Goal: Submit feedback/report problem: Submit feedback/report problem

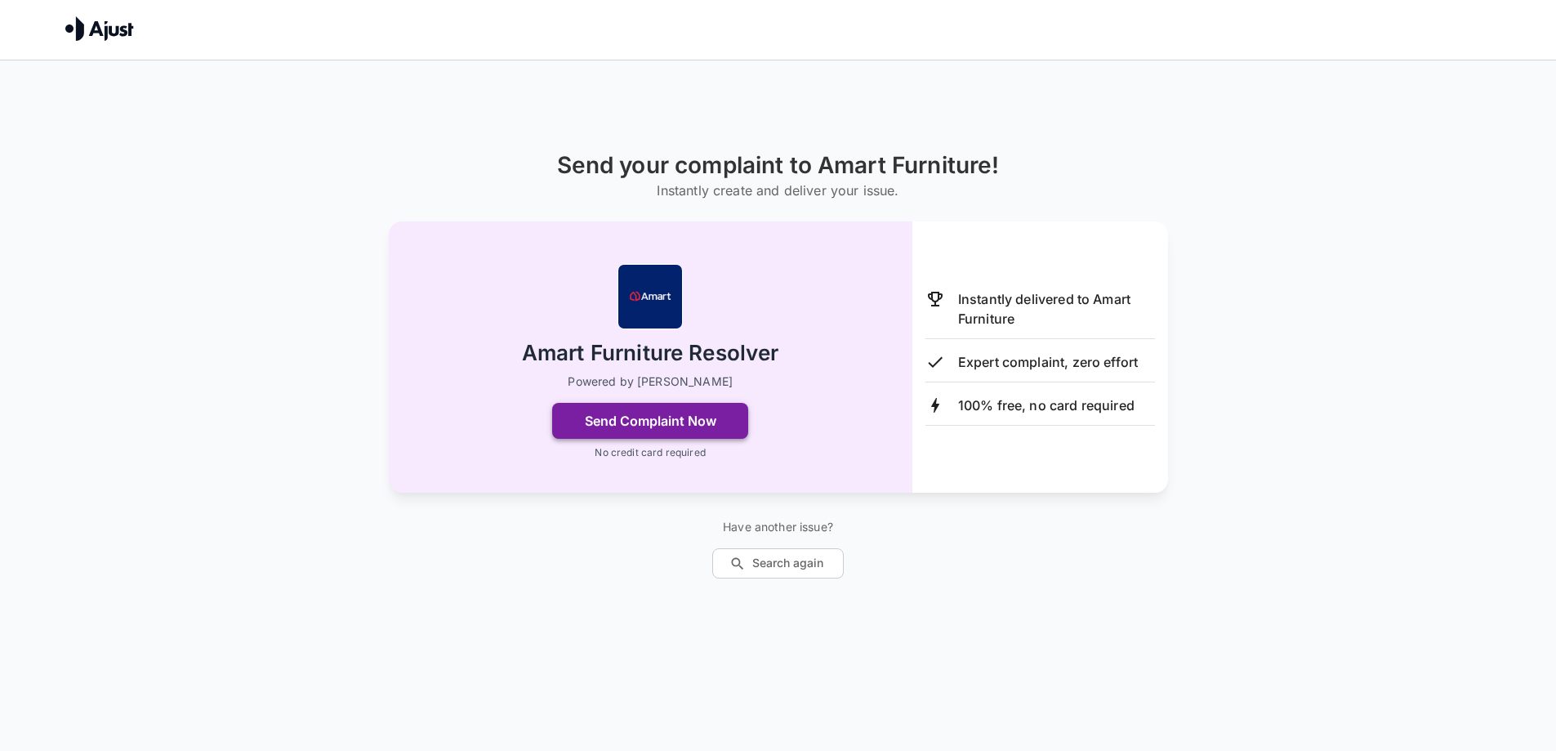
click at [727, 422] on button "Send Complaint Now" at bounding box center [650, 421] width 196 height 36
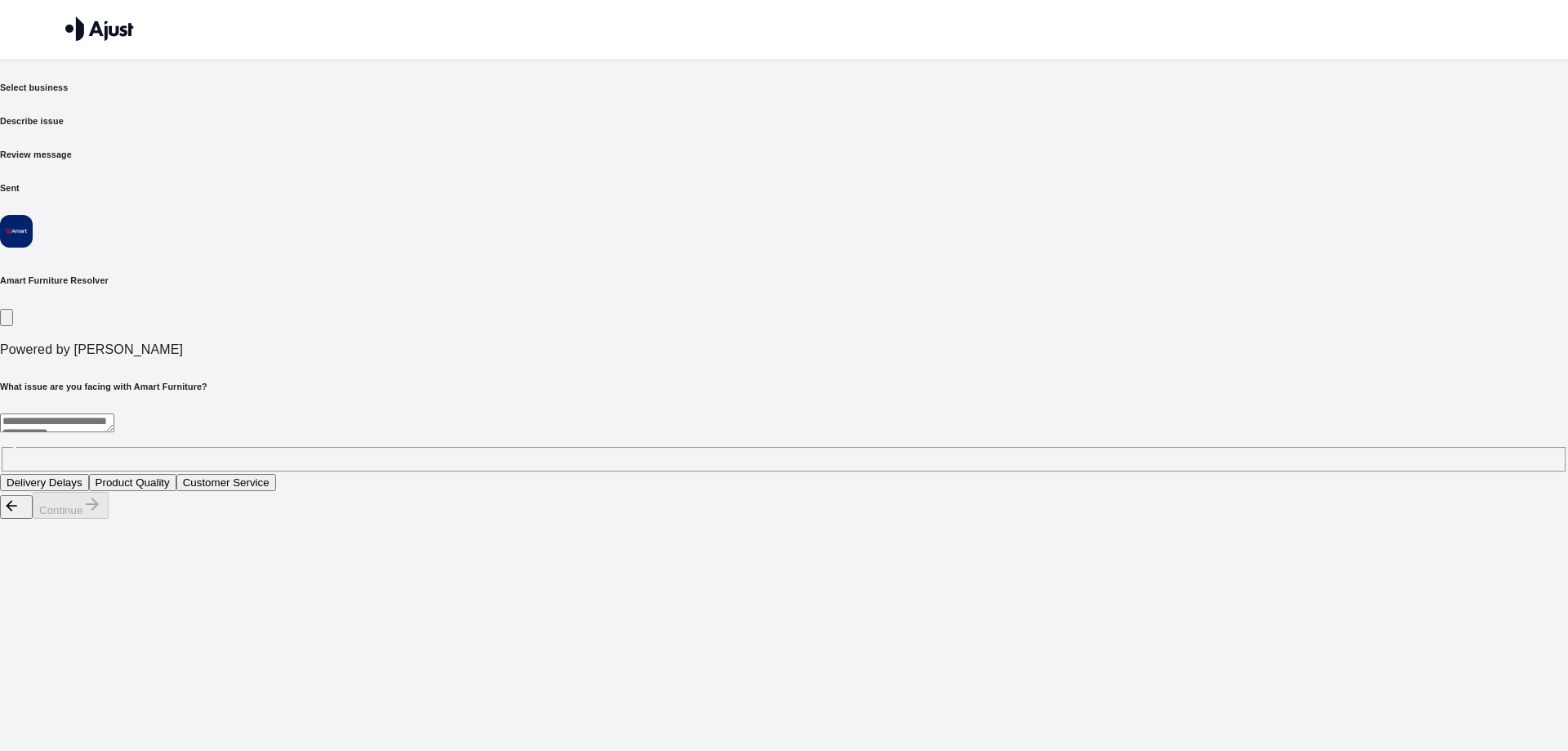
click at [176, 474] on button "Product Quality" at bounding box center [132, 482] width 87 height 17
click at [109, 519] on button "Continue" at bounding box center [71, 505] width 76 height 27
click at [123, 474] on button "Sofa set" at bounding box center [96, 482] width 53 height 17
click at [109, 519] on button "Continue" at bounding box center [71, 505] width 76 height 27
click at [564, 413] on textarea at bounding box center [341, 422] width 683 height 19
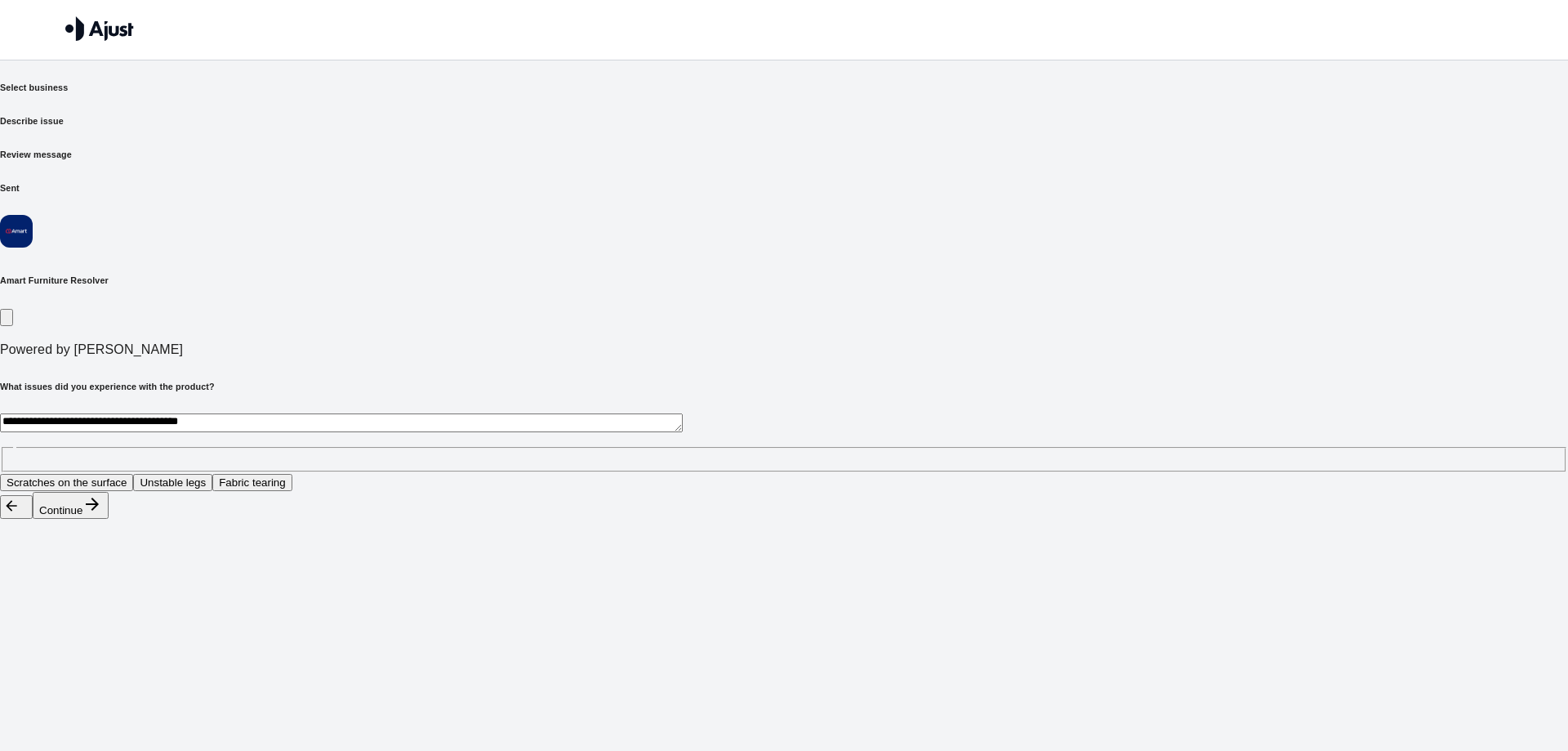
type textarea "**********"
click at [1130, 520] on div "Continue" at bounding box center [784, 506] width 1568 height 28
click at [1133, 520] on div "Continue" at bounding box center [784, 506] width 1568 height 28
click at [102, 514] on icon "button" at bounding box center [93, 504] width 20 height 20
click at [165, 474] on button "Replacement item" at bounding box center [115, 482] width 100 height 17
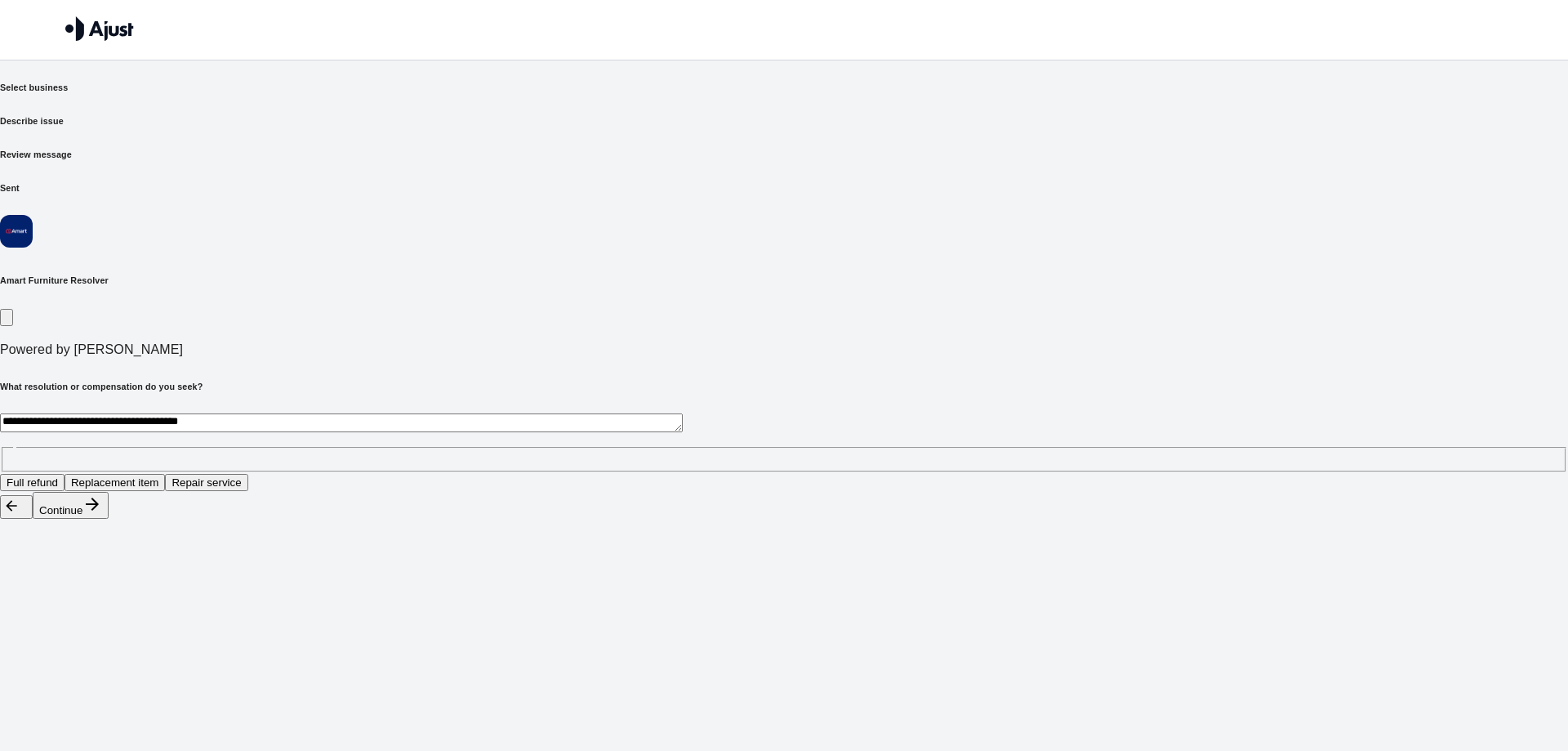
click at [109, 519] on button "Continue" at bounding box center [71, 505] width 76 height 27
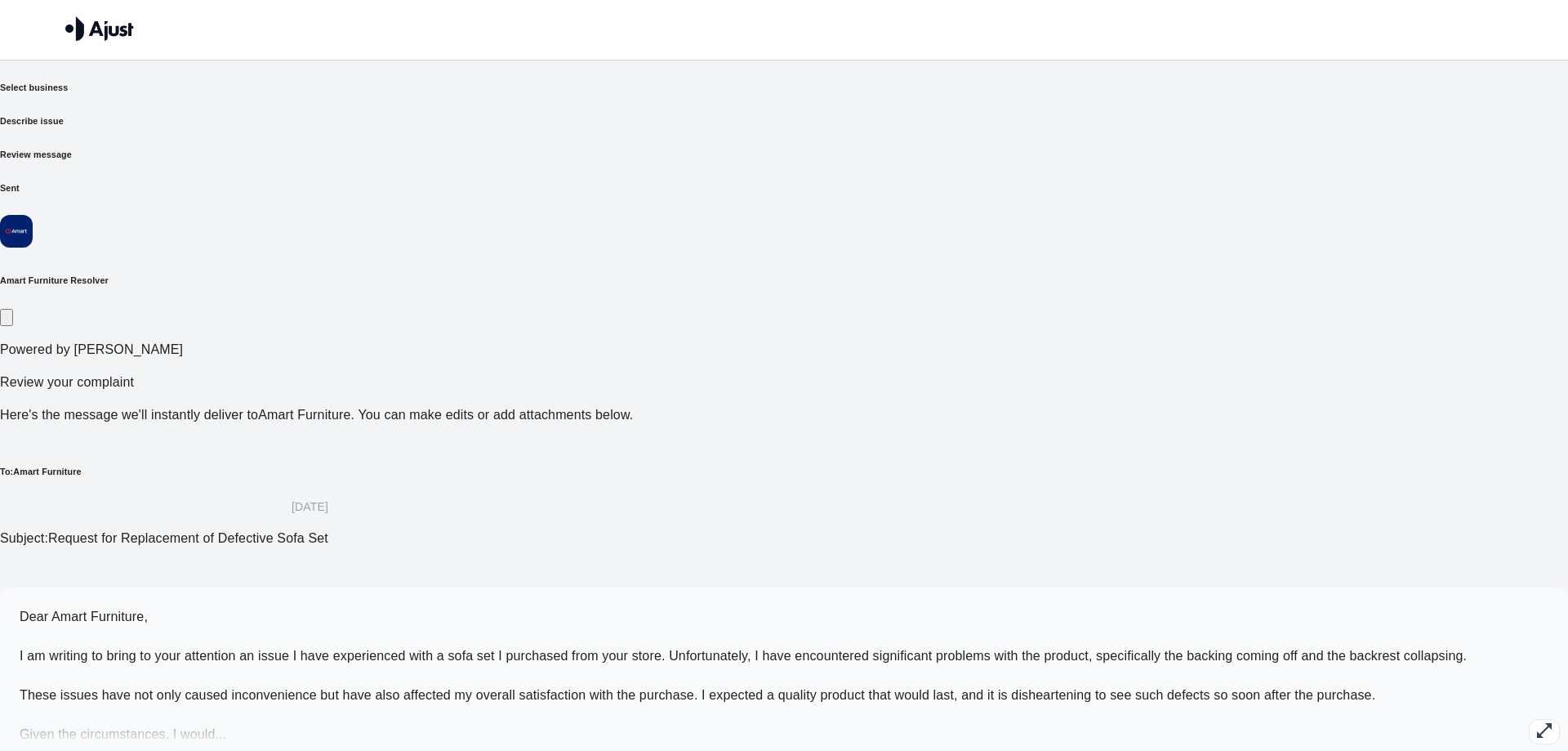
click at [1529, 719] on button "button" at bounding box center [1544, 731] width 31 height 25
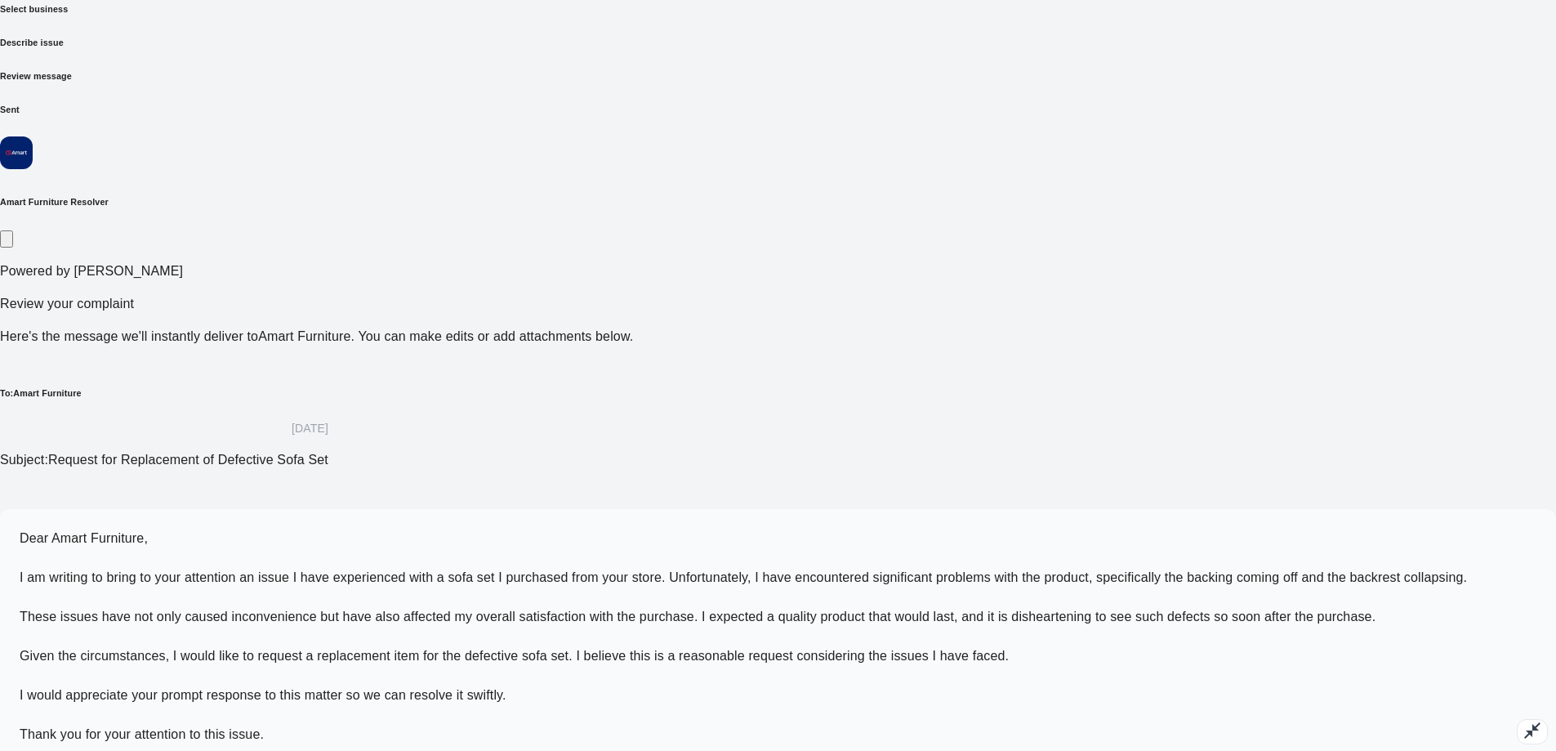
scroll to position [94, 0]
